Goal: Task Accomplishment & Management: Manage account settings

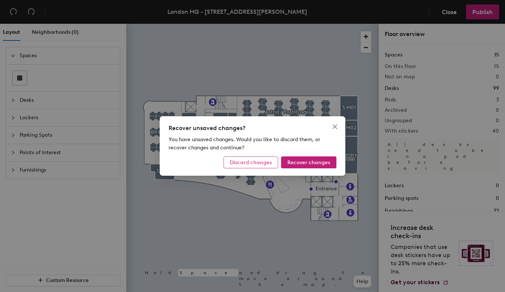
click at [267, 162] on span "Discard changes" at bounding box center [251, 162] width 42 height 6
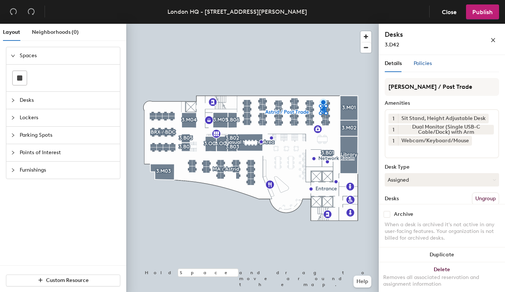
click at [427, 64] on span "Policies" at bounding box center [423, 63] width 18 height 6
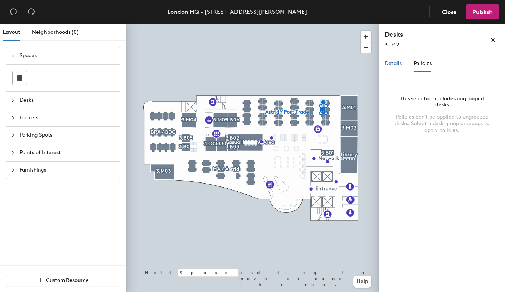
click at [391, 64] on span "Details" at bounding box center [393, 63] width 17 height 6
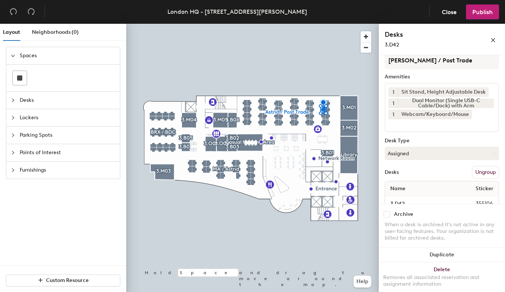
scroll to position [44, 0]
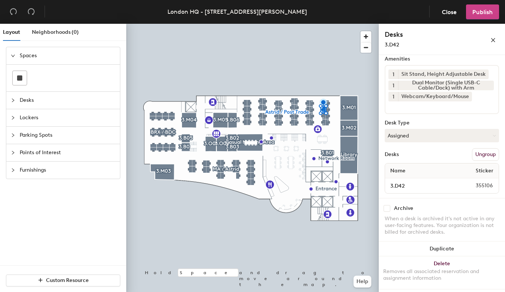
click at [493, 5] on button "Publish" at bounding box center [482, 11] width 33 height 15
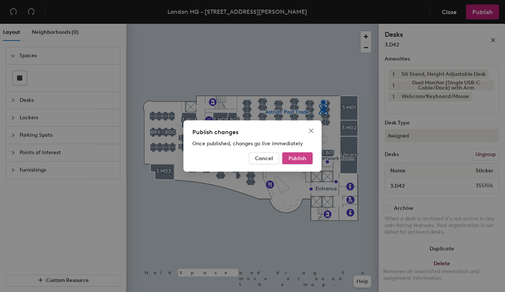
click at [300, 158] on span "Publish" at bounding box center [298, 158] width 18 height 6
